Goal: Task Accomplishment & Management: Complete application form

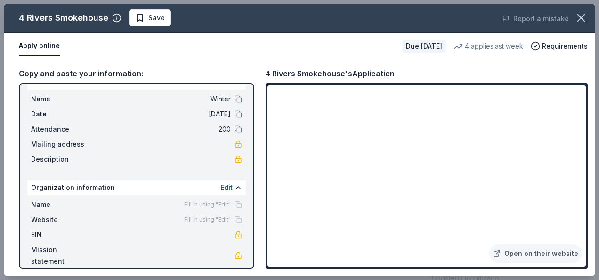
scroll to position [28, 0]
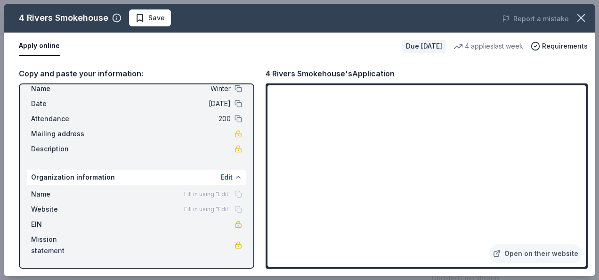
click at [235, 178] on button at bounding box center [239, 177] width 8 height 8
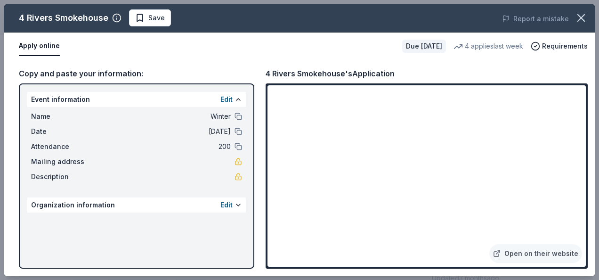
click at [233, 205] on div "Edit" at bounding box center [232, 204] width 22 height 11
click at [238, 205] on button at bounding box center [239, 205] width 8 height 8
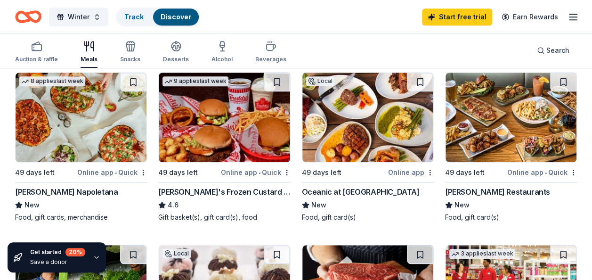
scroll to position [283, 0]
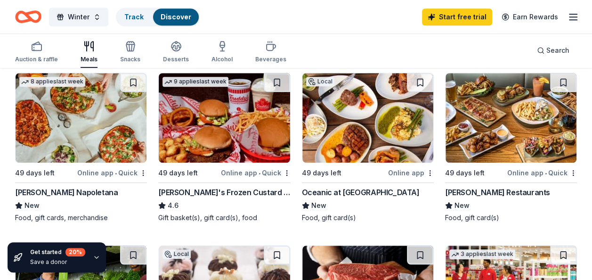
click at [375, 130] on img at bounding box center [368, 118] width 131 height 90
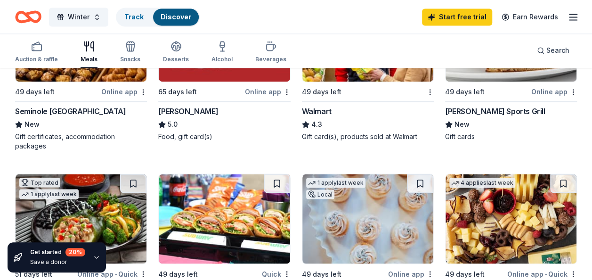
scroll to position [707, 0]
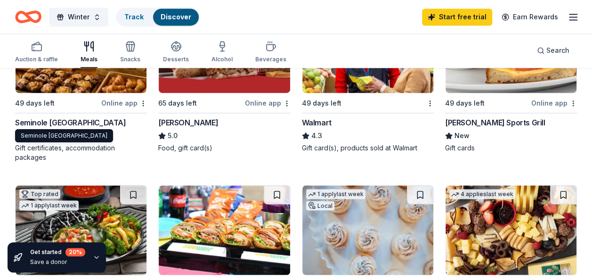
click at [66, 123] on div "Seminole [GEOGRAPHIC_DATA]" at bounding box center [70, 122] width 111 height 11
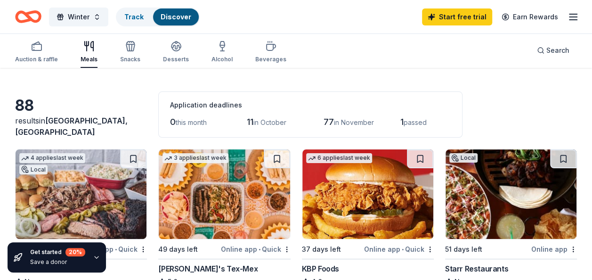
scroll to position [47, 0]
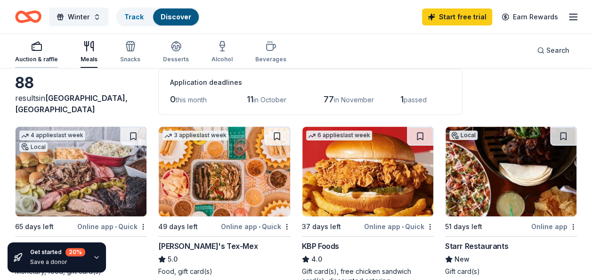
click at [28, 57] on div "Auction & raffle" at bounding box center [36, 60] width 43 height 8
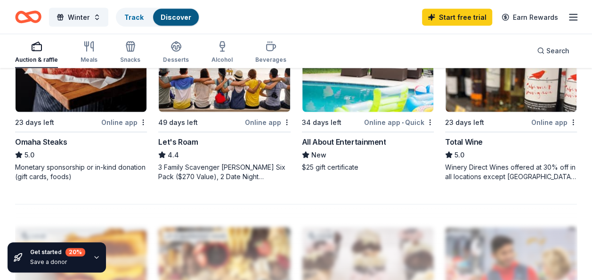
scroll to position [943, 0]
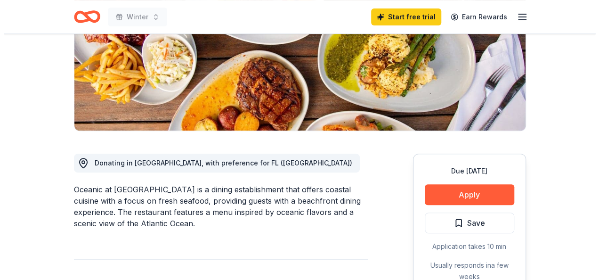
scroll to position [236, 0]
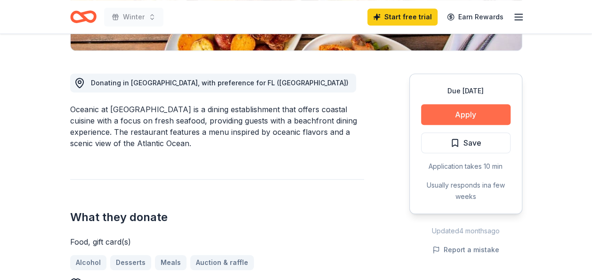
click at [480, 110] on button "Apply" at bounding box center [466, 114] width 90 height 21
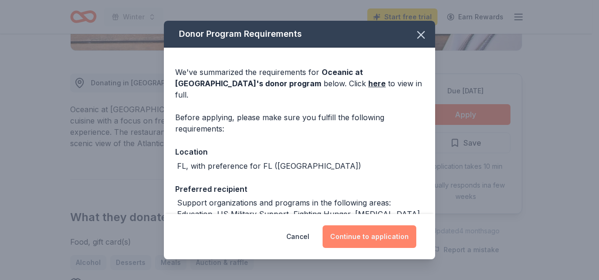
click at [378, 240] on button "Continue to application" at bounding box center [370, 236] width 94 height 23
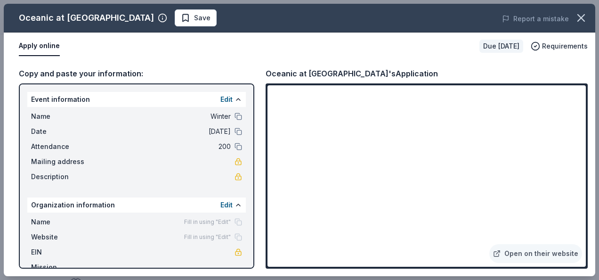
click at [36, 45] on button "Apply online" at bounding box center [39, 46] width 41 height 20
click at [41, 46] on button "Apply online" at bounding box center [39, 46] width 41 height 20
click at [529, 251] on link "Open on their website" at bounding box center [536, 253] width 93 height 19
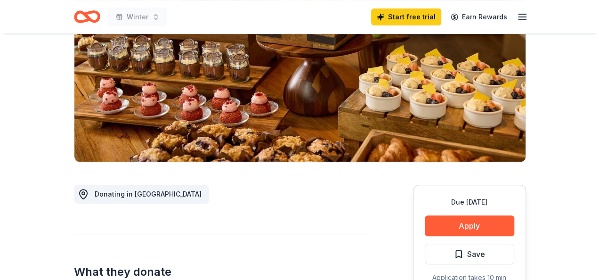
scroll to position [189, 0]
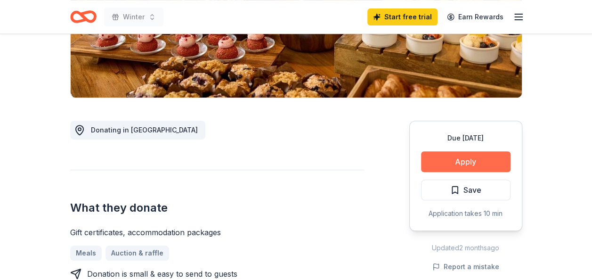
click at [466, 159] on button "Apply" at bounding box center [466, 161] width 90 height 21
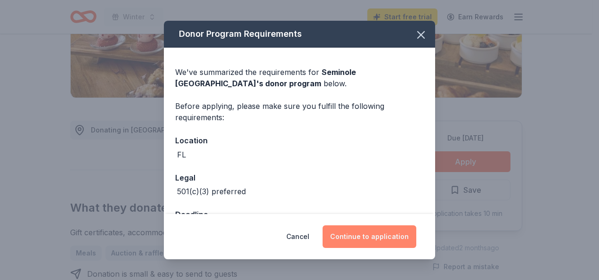
click at [376, 239] on button "Continue to application" at bounding box center [370, 236] width 94 height 23
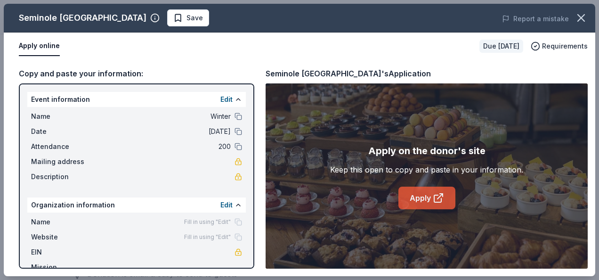
click at [418, 193] on link "Apply" at bounding box center [427, 198] width 57 height 23
